Goal: Information Seeking & Learning: Learn about a topic

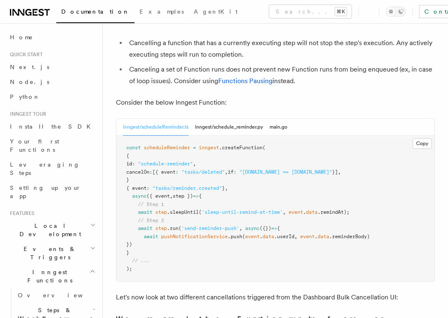
scroll to position [368, 0]
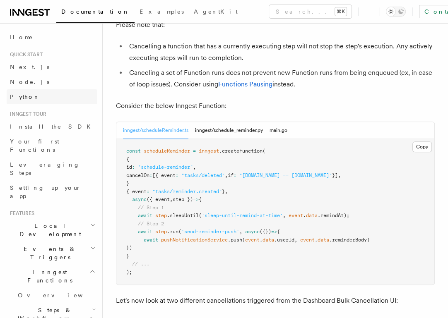
click at [11, 99] on span "Python" at bounding box center [25, 97] width 30 height 7
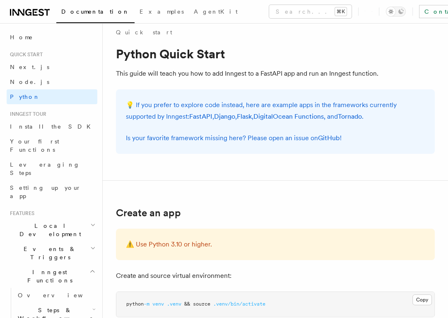
scroll to position [9, 0]
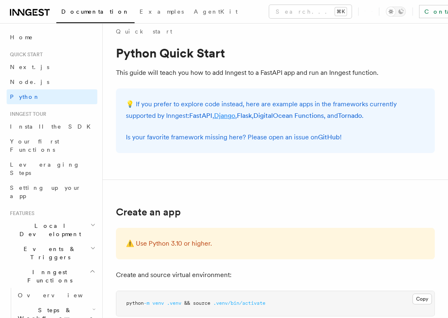
click at [214, 114] on link "Django" at bounding box center [224, 116] width 21 height 8
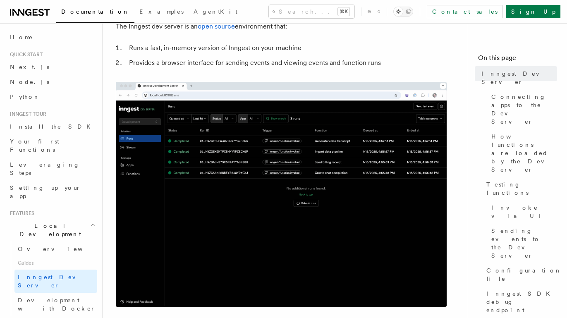
scroll to position [56, 0]
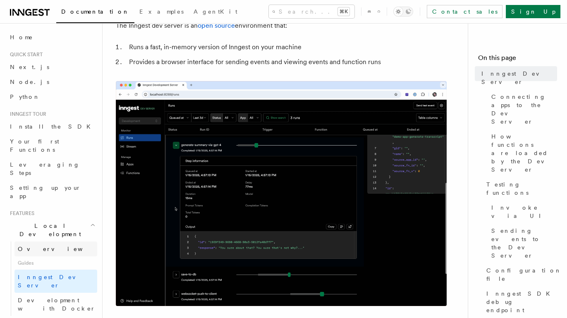
click at [34, 246] on span "Overview" at bounding box center [60, 249] width 85 height 7
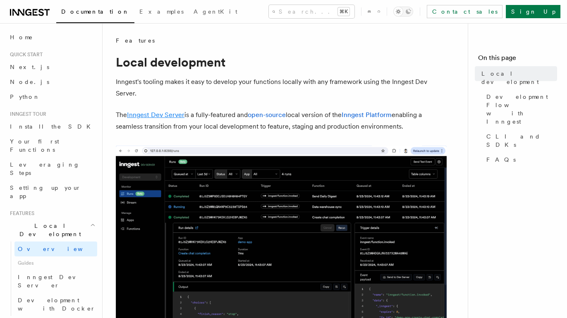
click at [169, 115] on link "Inngest Dev Server" at bounding box center [156, 115] width 58 height 8
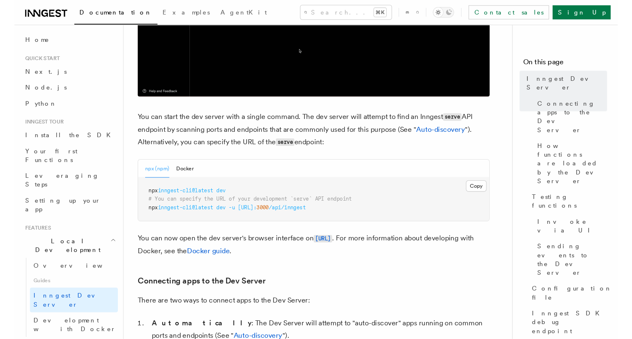
scroll to position [279, 0]
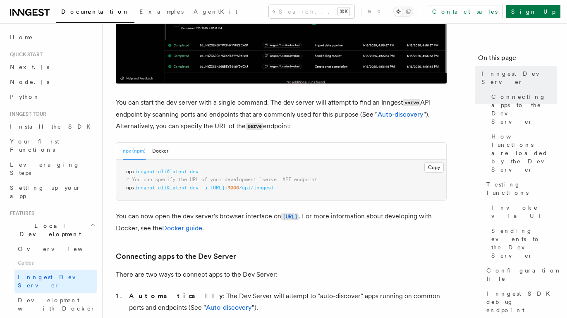
click at [348, 222] on p "You can now open the dev server's browser interface on [URL] . For more informa…" at bounding box center [281, 223] width 331 height 24
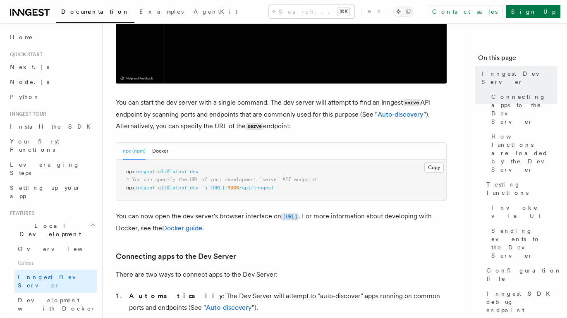
click at [289, 216] on code "[URL]" at bounding box center [289, 217] width 17 height 7
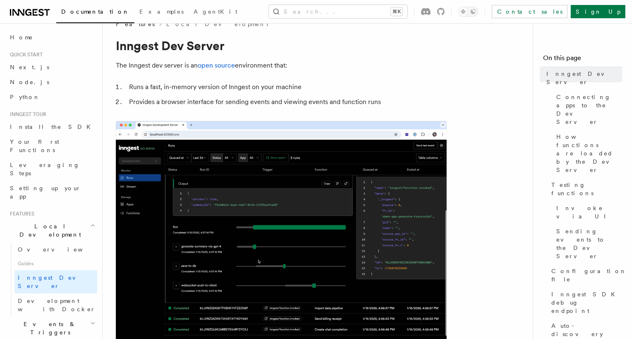
scroll to position [0, 0]
